Goal: Task Accomplishment & Management: Use online tool/utility

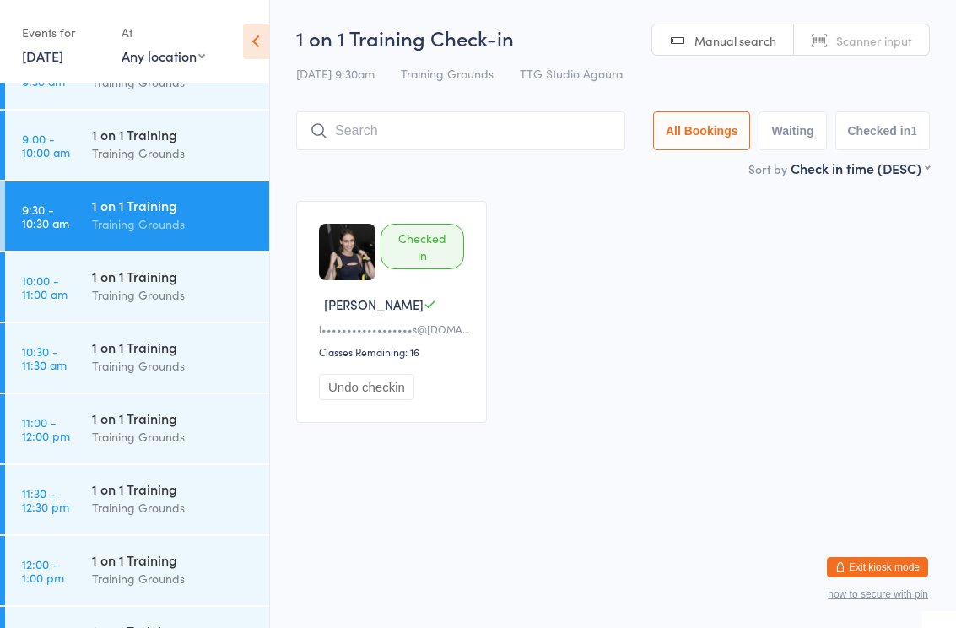
scroll to position [682, 0]
click at [181, 345] on div "1 on 1 Training" at bounding box center [173, 346] width 163 height 19
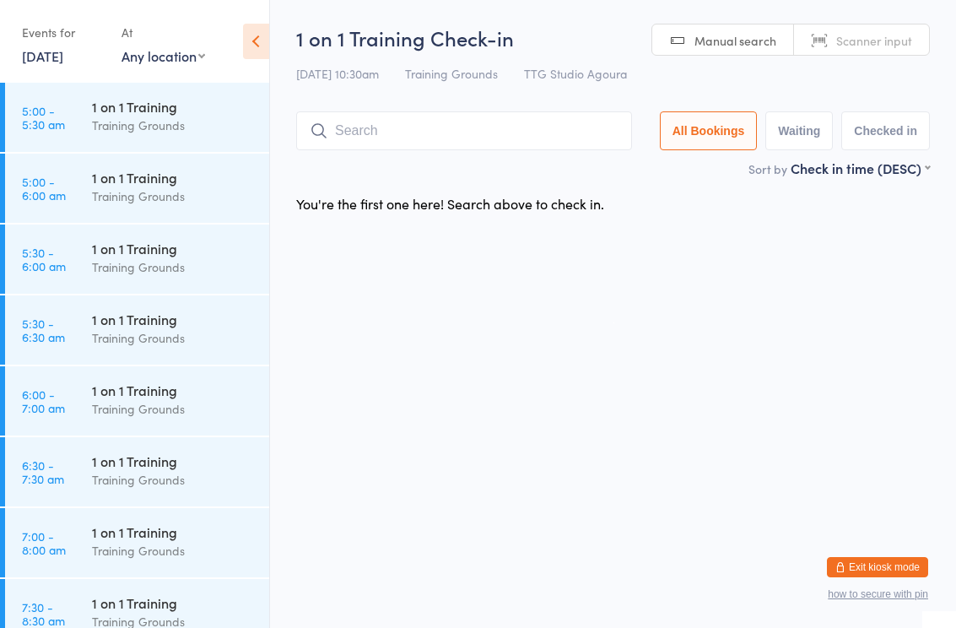
click at [525, 365] on html "You have now entered Kiosk Mode. Members will be able to check themselves in us…" at bounding box center [478, 314] width 956 height 628
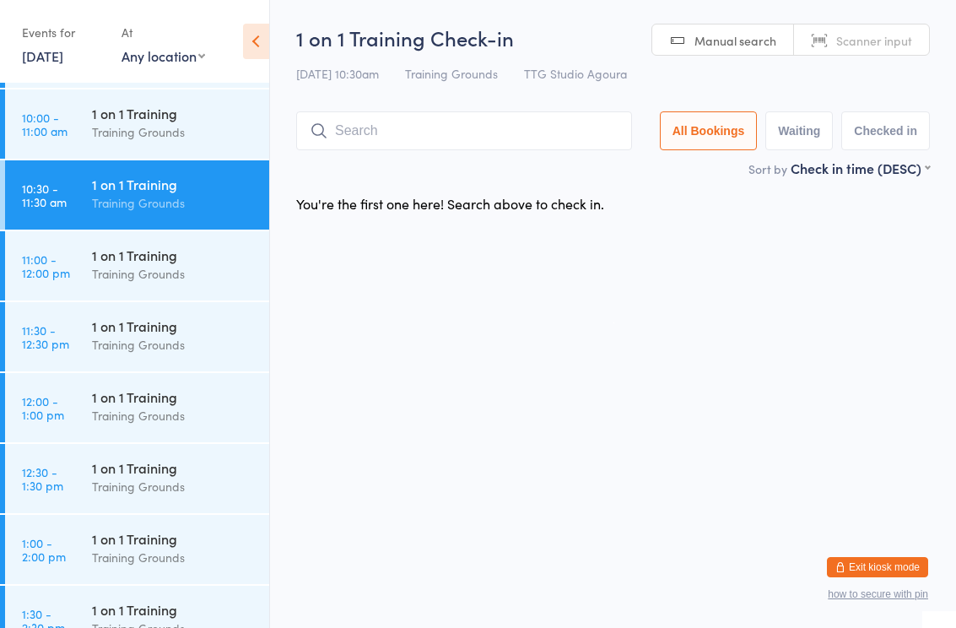
scroll to position [863, 0]
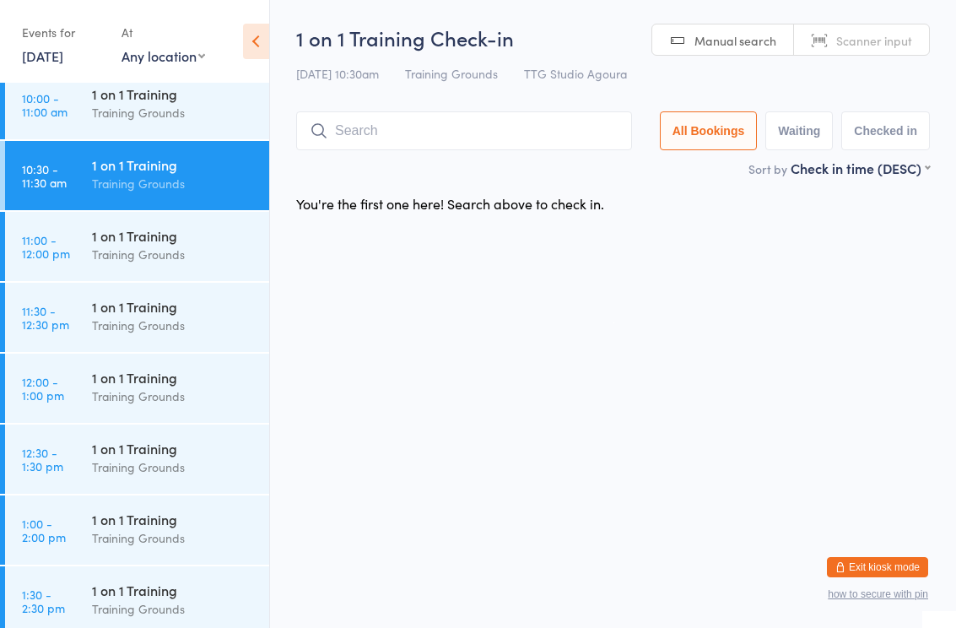
click at [129, 391] on div "Training Grounds" at bounding box center [173, 395] width 163 height 19
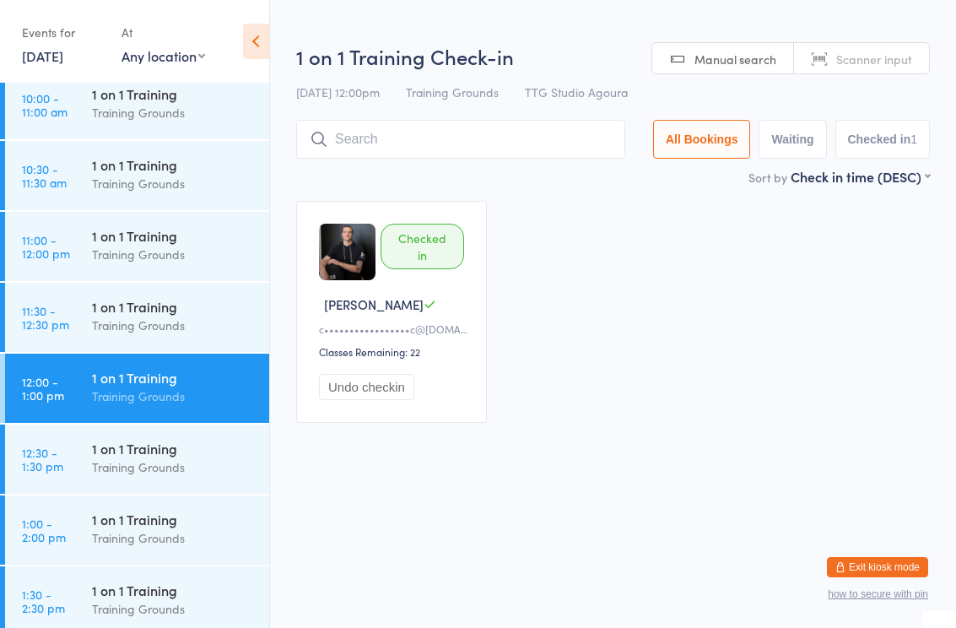
click at [470, 143] on input "search" at bounding box center [460, 139] width 329 height 39
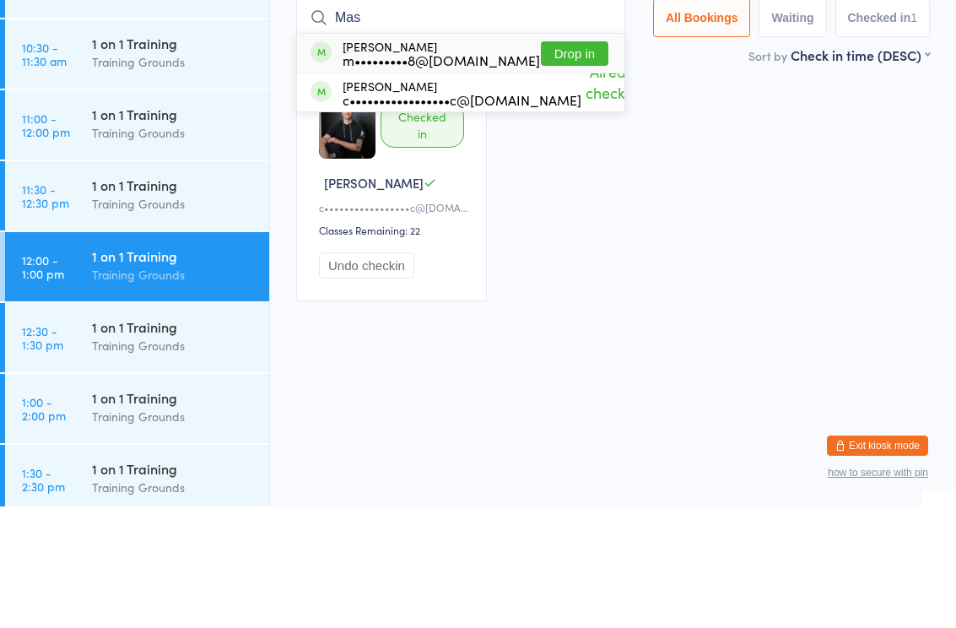
type input "Mas"
click at [569, 163] on button "Drop in" at bounding box center [575, 175] width 68 height 24
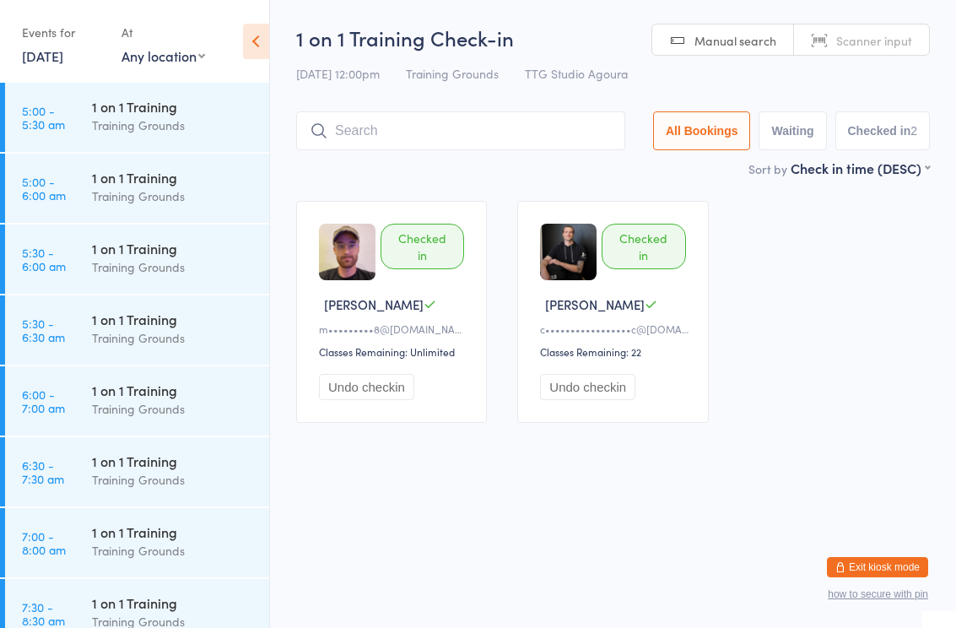
click at [63, 63] on link "[DATE]" at bounding box center [42, 55] width 41 height 19
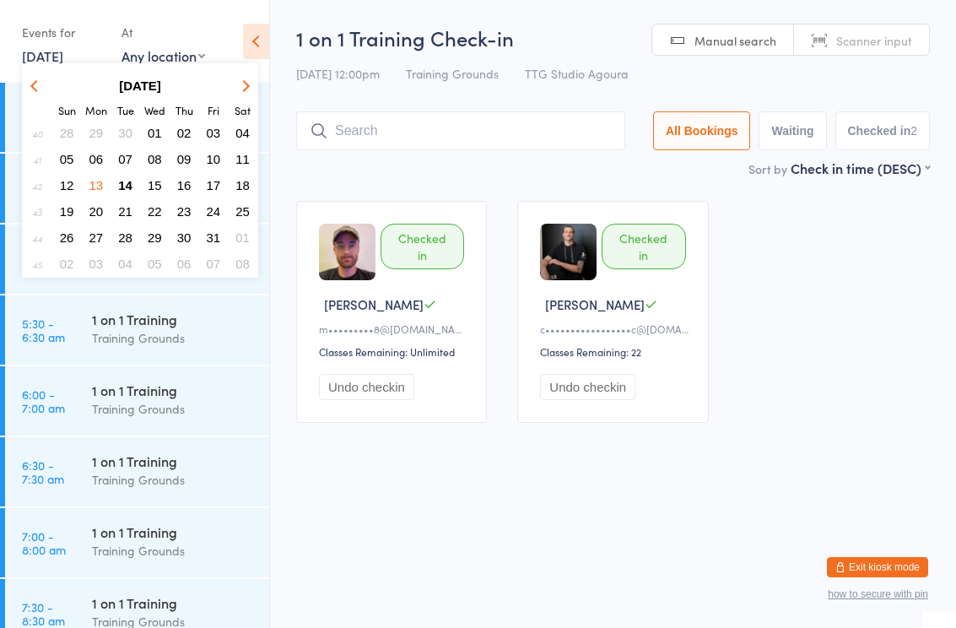
click at [132, 192] on span "14" at bounding box center [125, 185] width 14 height 14
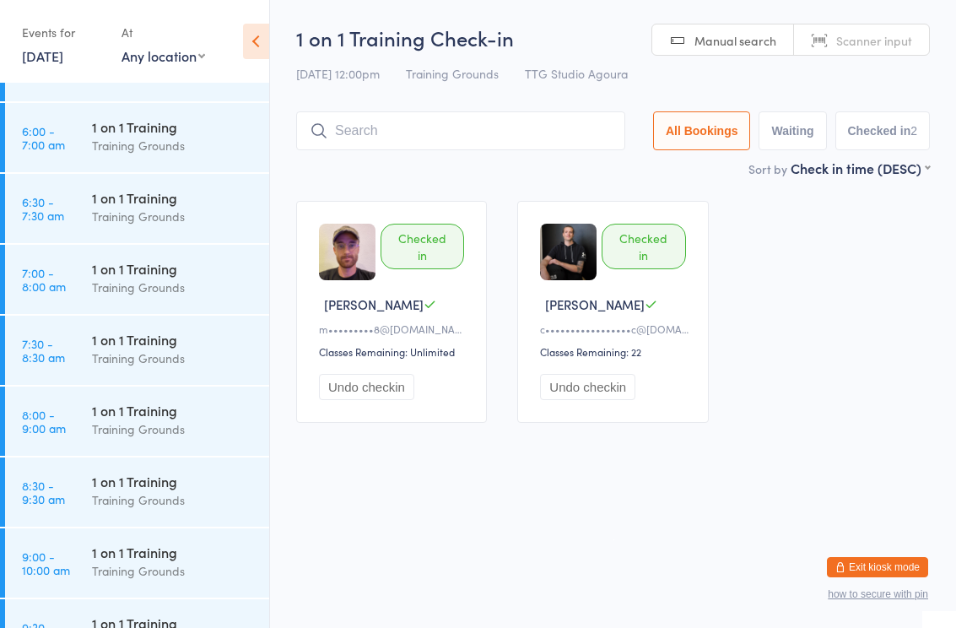
scroll to position [271, 0]
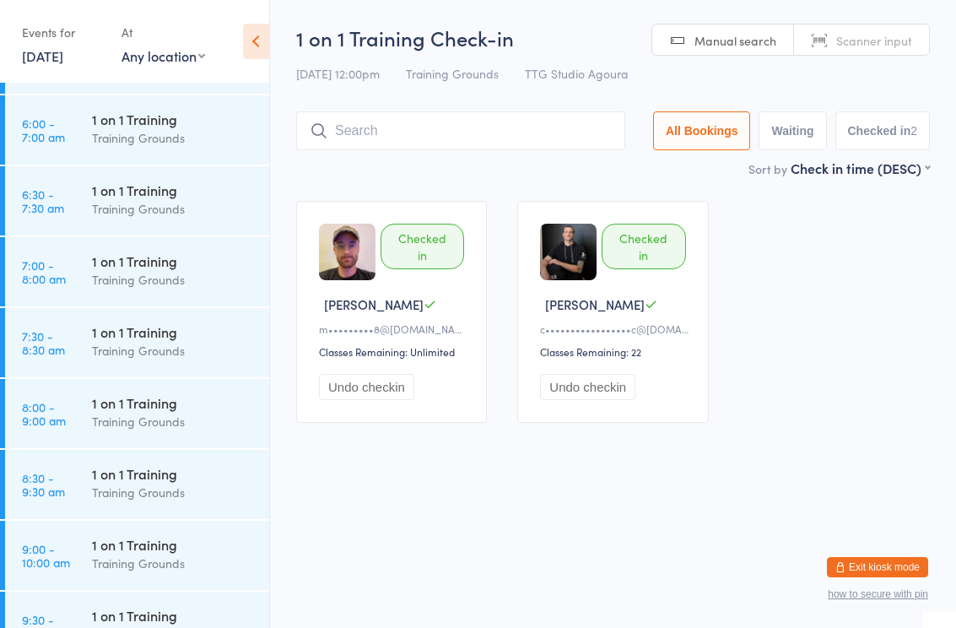
click at [165, 570] on div "Training Grounds" at bounding box center [173, 563] width 163 height 19
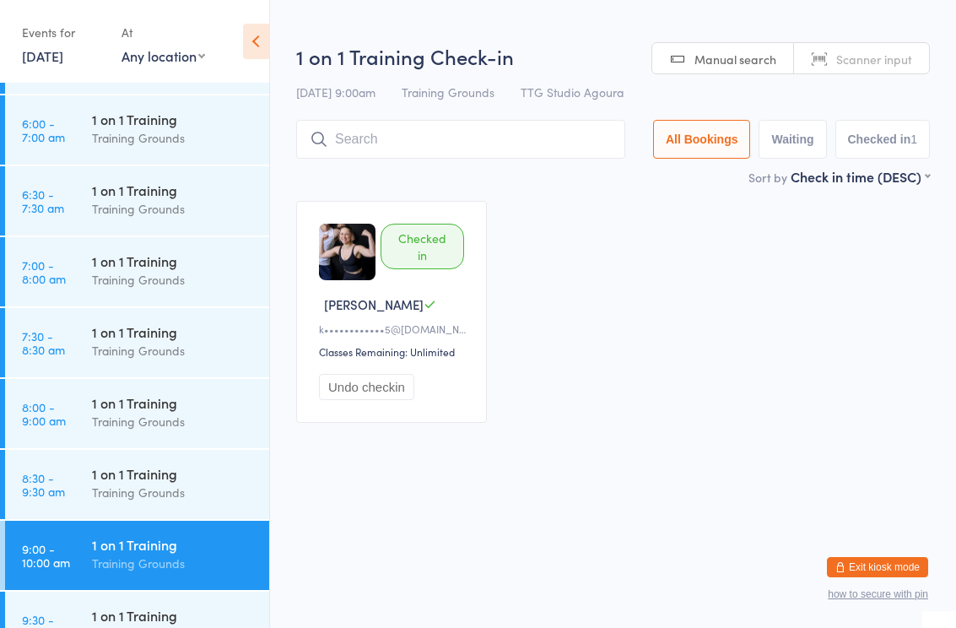
click at [142, 135] on div "Training Grounds" at bounding box center [173, 137] width 163 height 19
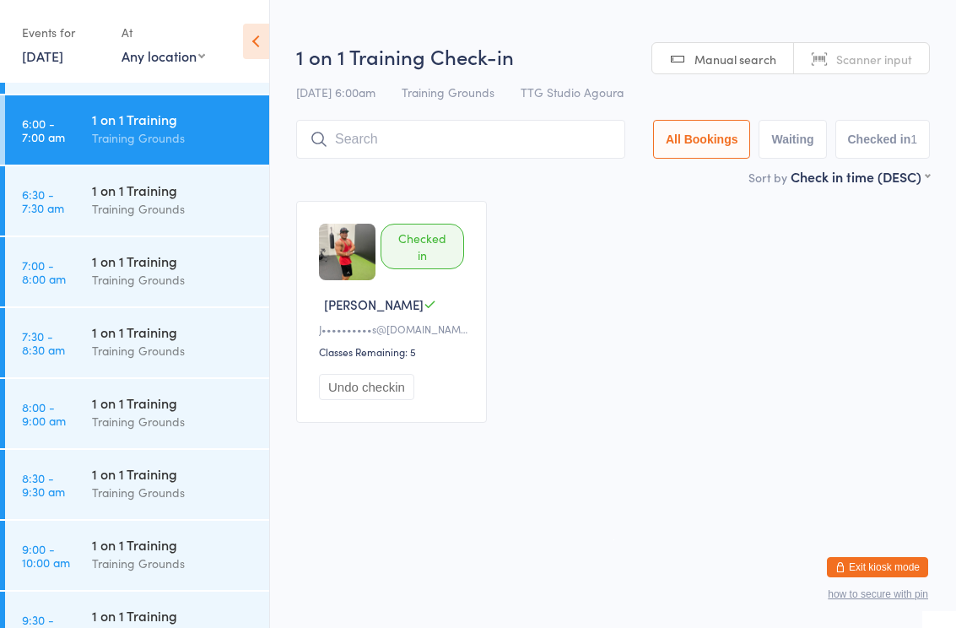
click at [173, 279] on div "Training Grounds" at bounding box center [173, 279] width 163 height 19
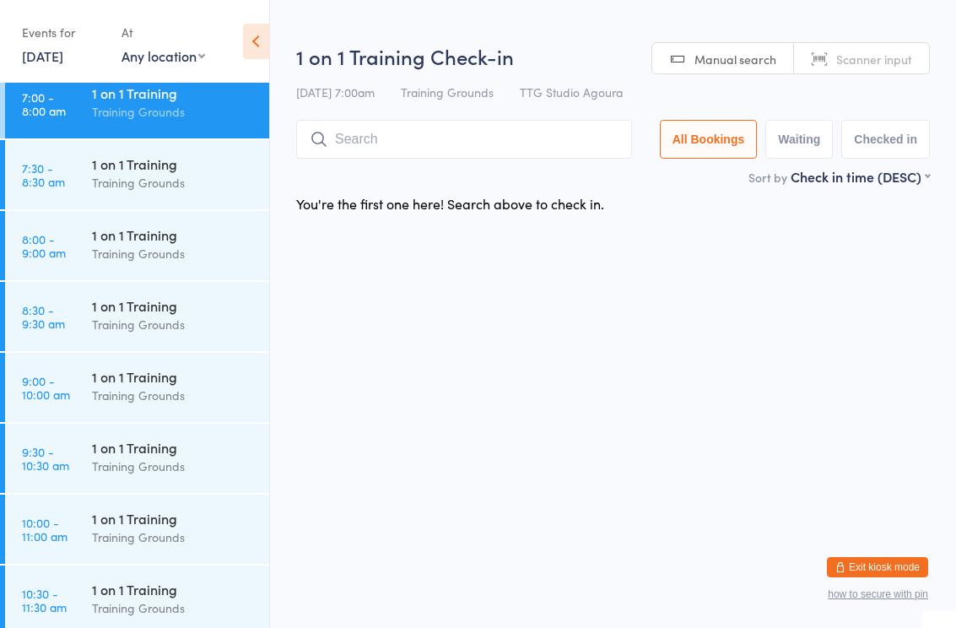
scroll to position [448, 0]
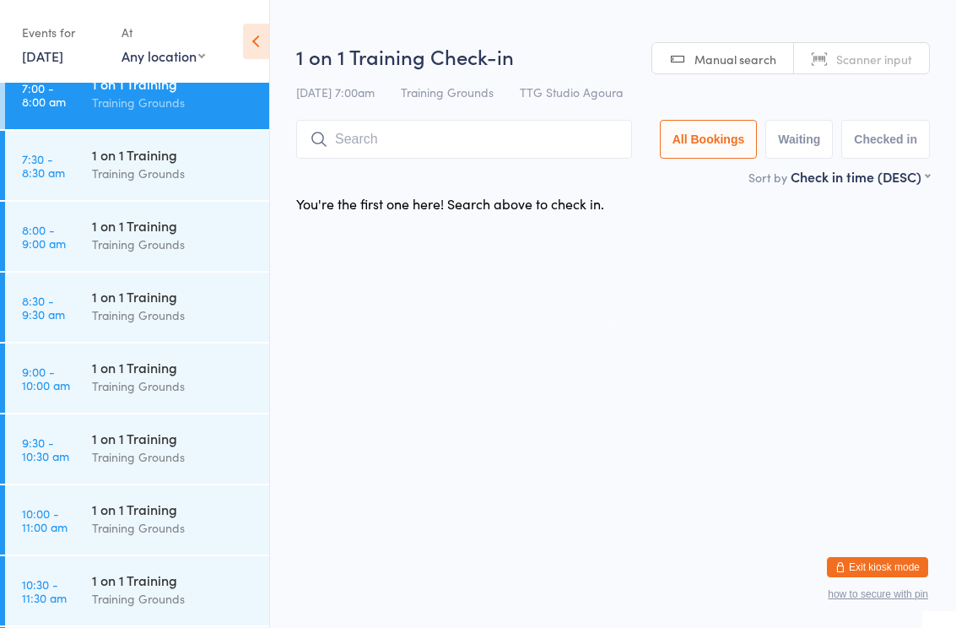
click at [159, 520] on div "Training Grounds" at bounding box center [173, 527] width 163 height 19
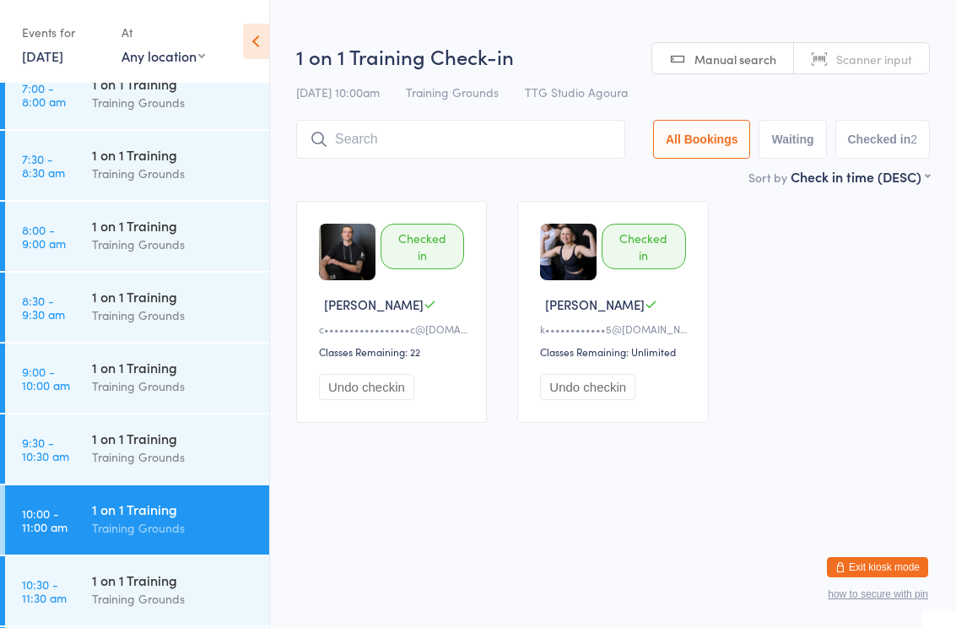
click at [417, 147] on input "search" at bounding box center [460, 139] width 329 height 39
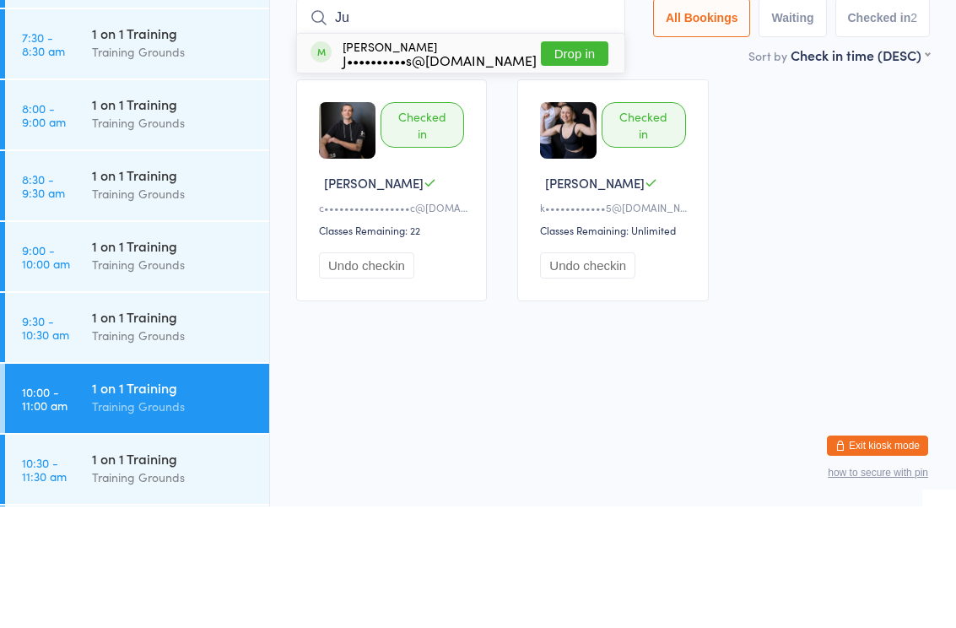
type input "Ju"
click at [444, 175] on div "J••••••••••s@[DOMAIN_NAME]" at bounding box center [440, 182] width 194 height 14
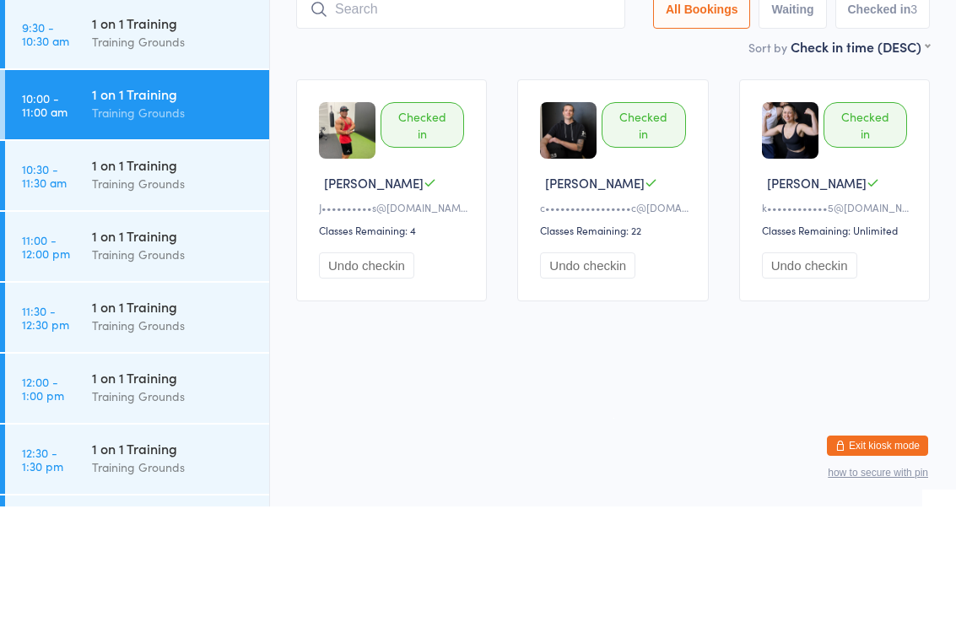
scroll to position [743, 0]
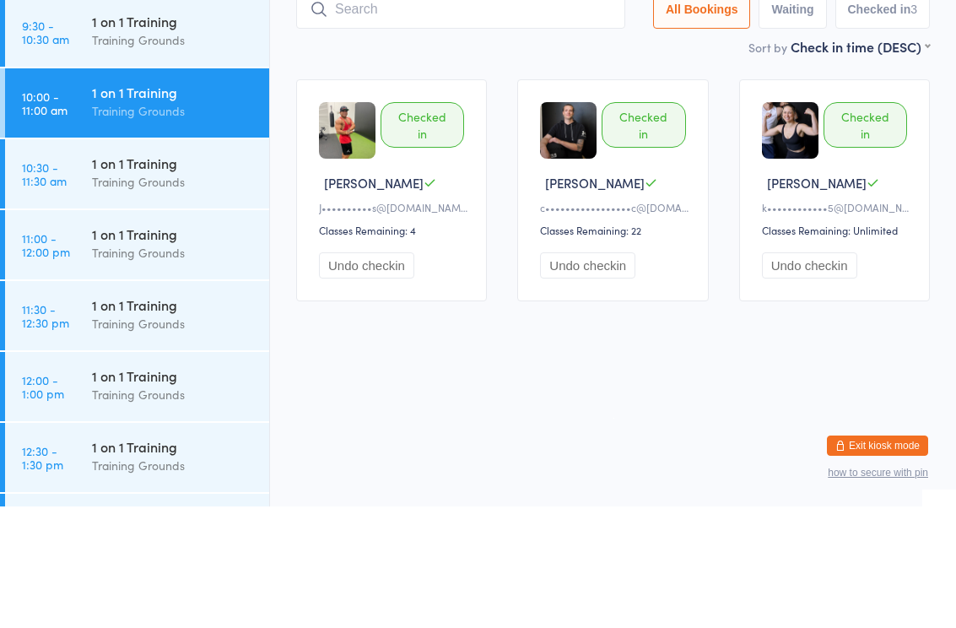
click at [147, 346] on div "1 on 1 Training" at bounding box center [173, 355] width 163 height 19
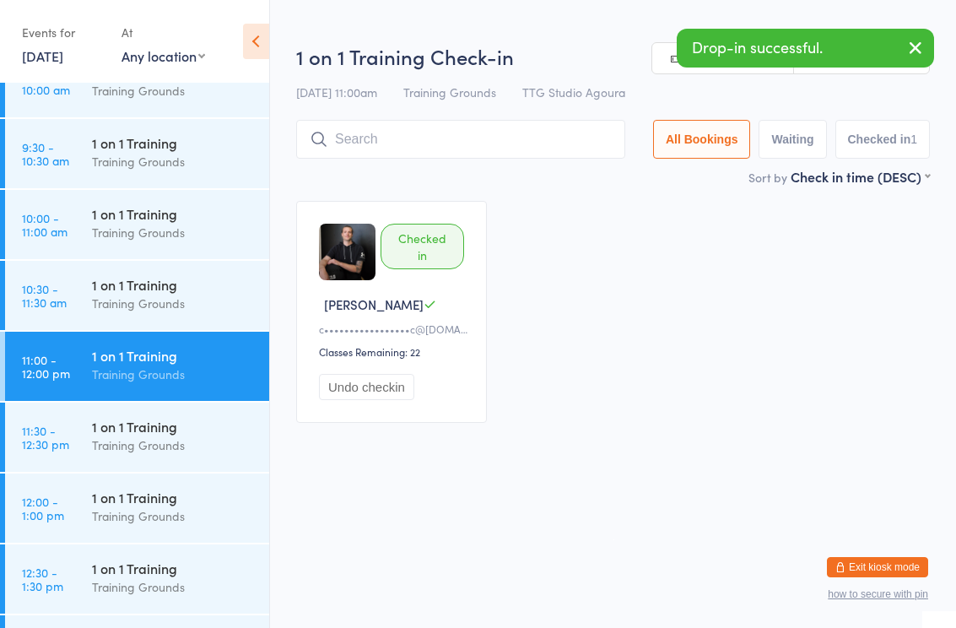
click at [408, 145] on input "search" at bounding box center [460, 139] width 329 height 39
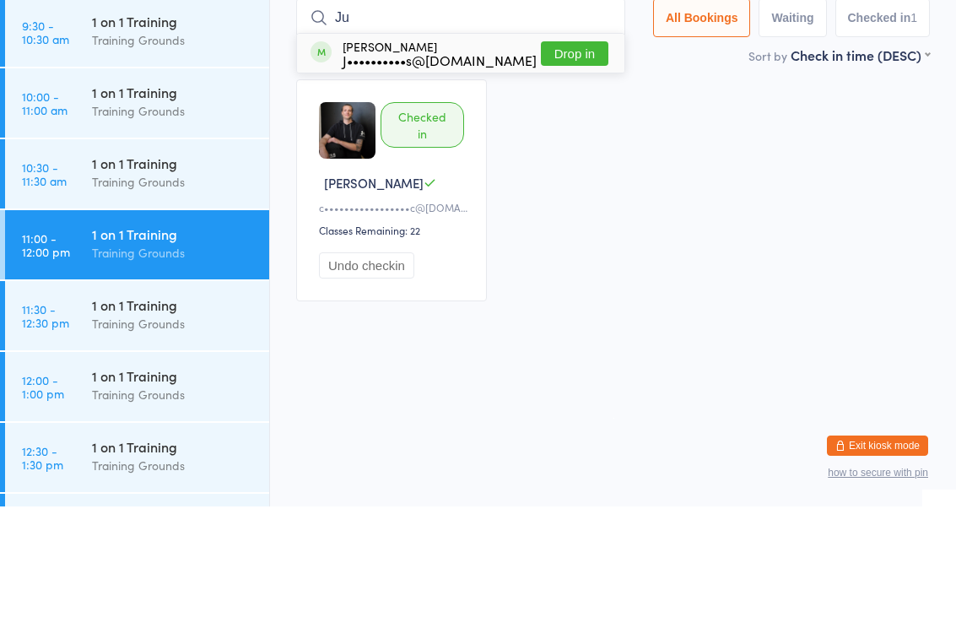
type input "Ju"
click at [445, 175] on div "J••••••••••s@[DOMAIN_NAME]" at bounding box center [440, 182] width 194 height 14
